Goal: Information Seeking & Learning: Find specific fact

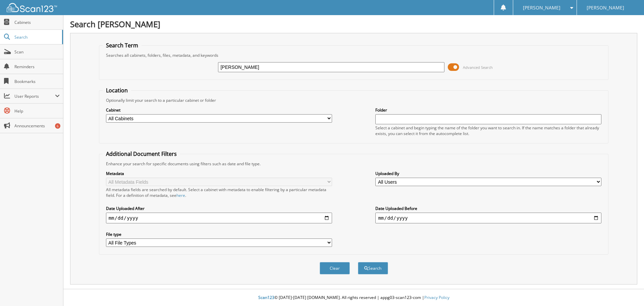
type input "moery"
click at [358, 262] on button "Search" at bounding box center [373, 268] width 30 height 12
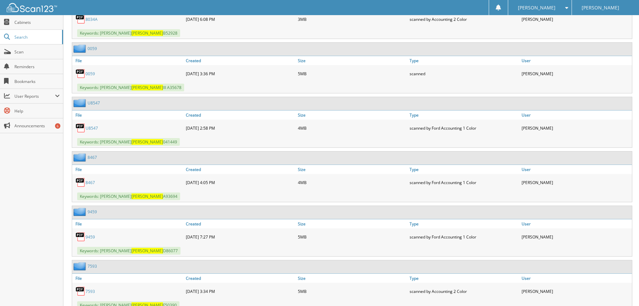
scroll to position [537, 0]
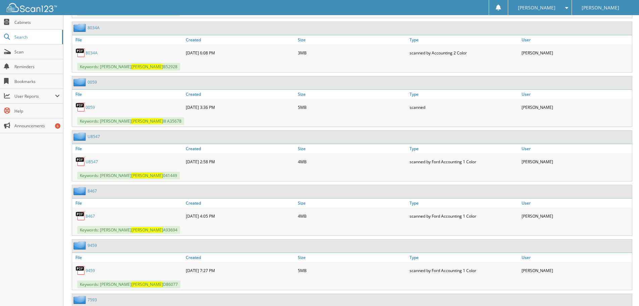
click at [88, 110] on div "0059" at bounding box center [128, 106] width 112 height 13
click at [92, 107] on link "0059" at bounding box center [90, 107] width 9 height 6
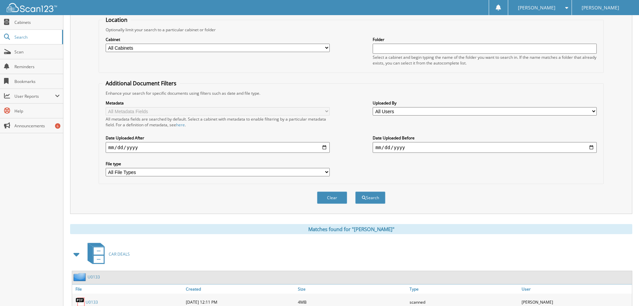
scroll to position [0, 0]
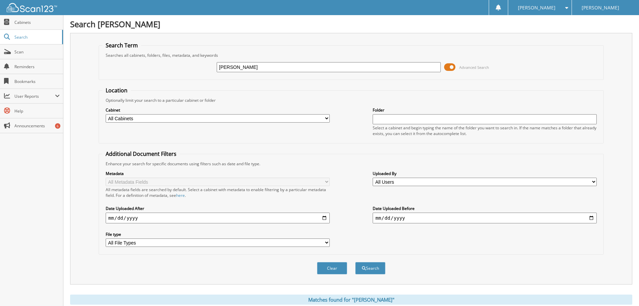
drag, startPoint x: 264, startPoint y: 66, endPoint x: 153, endPoint y: 52, distance: 112.2
click at [162, 54] on fieldset "Search Term Searches all cabinets, folders, files, metadata, and keywords [GEOG…" at bounding box center [351, 61] width 505 height 38
type input "[PERSON_NAME]"
click at [355, 262] on button "Search" at bounding box center [370, 268] width 30 height 12
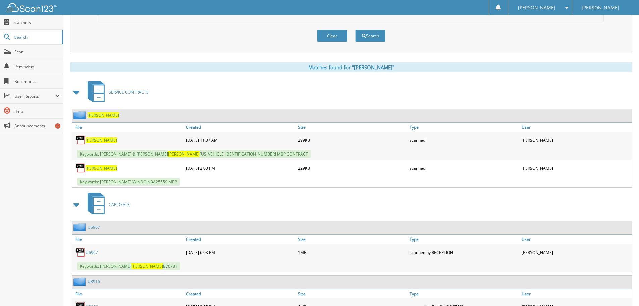
scroll to position [268, 0]
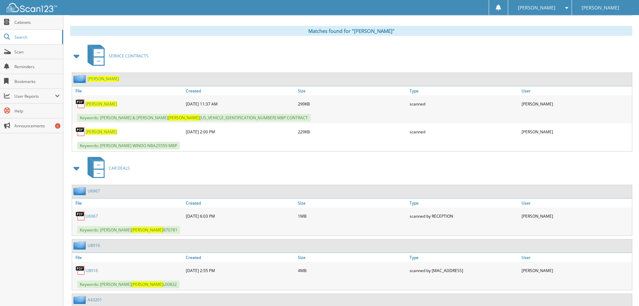
click at [79, 55] on span at bounding box center [76, 56] width 9 height 12
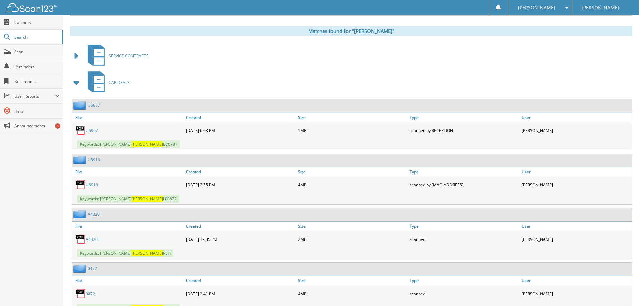
click at [94, 239] on link "A43201" at bounding box center [93, 239] width 14 height 6
